Goal: Transaction & Acquisition: Purchase product/service

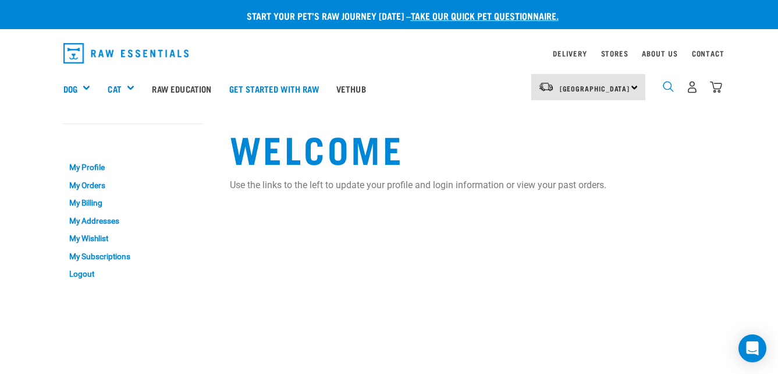
click at [671, 86] on img "dropdown navigation" at bounding box center [668, 86] width 11 height 11
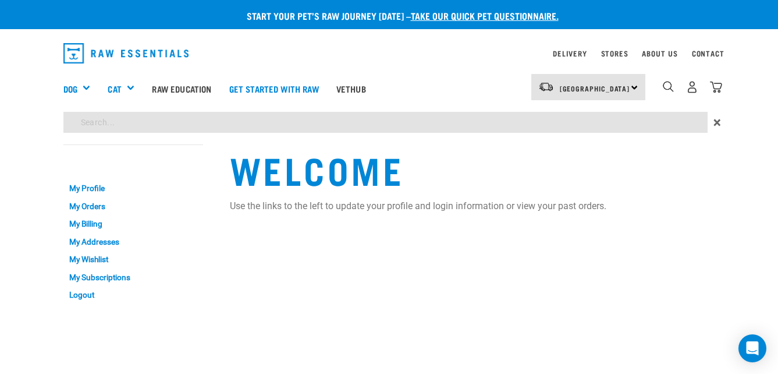
click at [515, 129] on div "Start your pet’s raw journey [DATE] – take our quick pet questionnaire. Deliver…" at bounding box center [389, 155] width 778 height 310
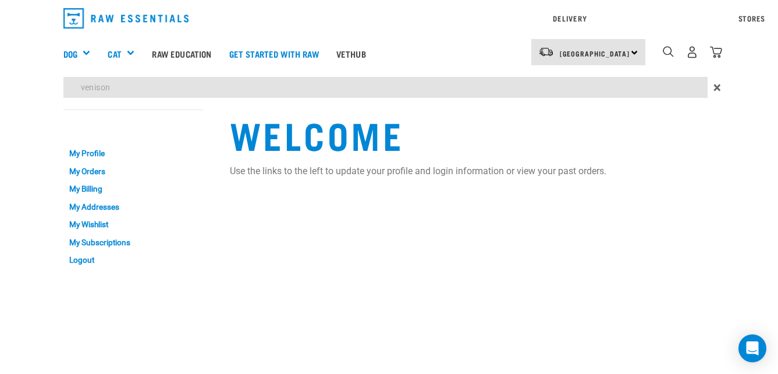
type input "venison"
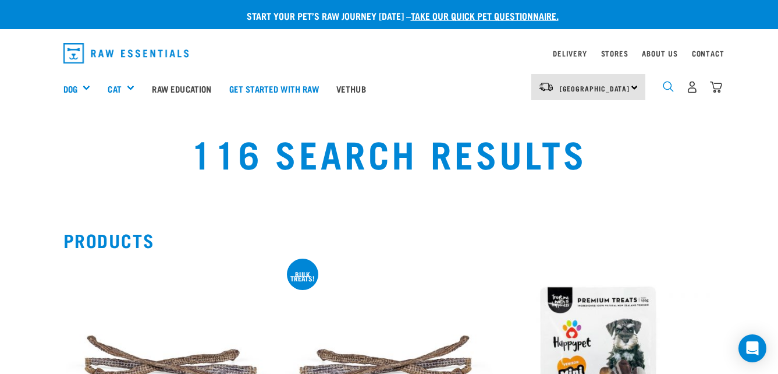
click at [668, 87] on img "dropdown navigation" at bounding box center [668, 86] width 11 height 11
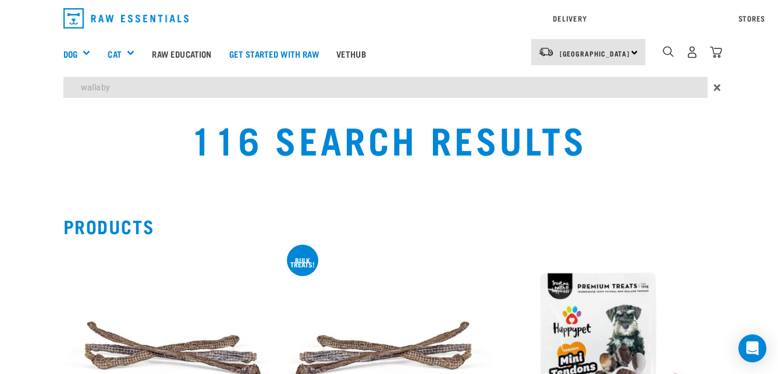
type input "wallaby"
